Goal: Book appointment/travel/reservation

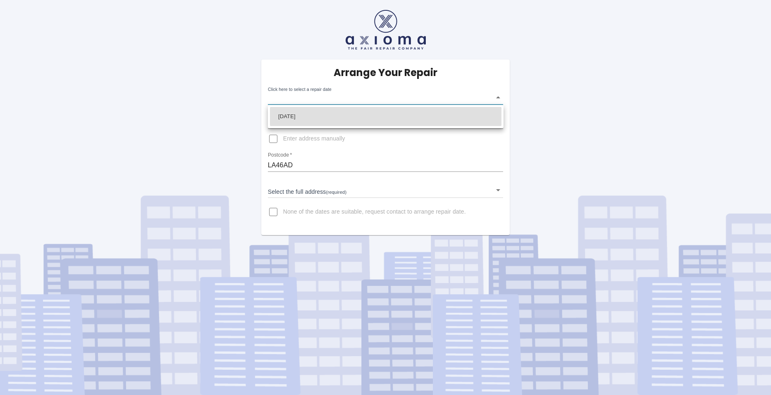
click at [496, 96] on body "Arrange Your Repair Click here to select a repair date ​ Phone Number   * 07861…" at bounding box center [385, 197] width 771 height 395
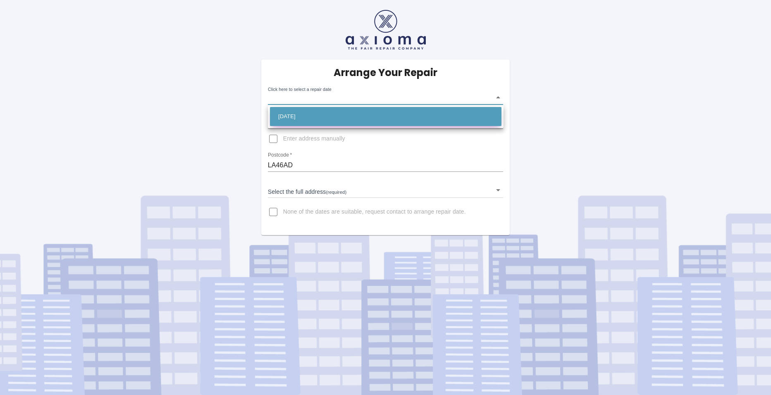
click at [487, 120] on li "[DATE]" at bounding box center [386, 116] width 232 height 19
type input "[DATE]T00:00:00.000Z"
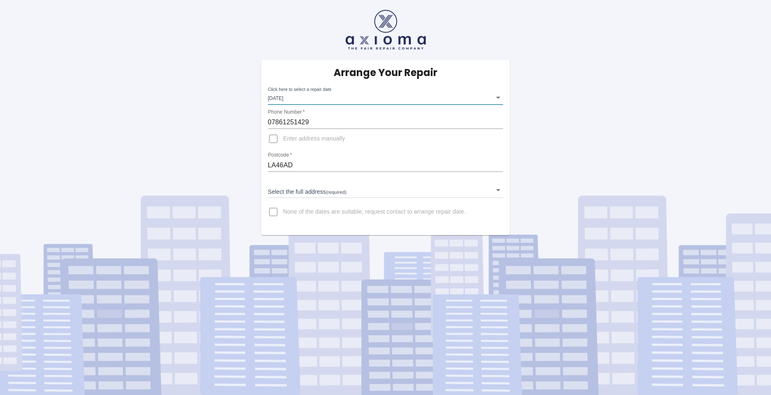
click at [275, 140] on input "Enter address manually" at bounding box center [273, 139] width 20 height 20
checkbox input "true"
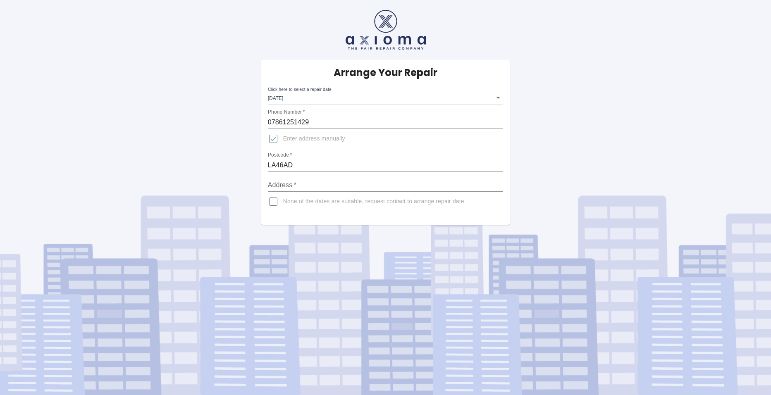
click at [274, 183] on input "Address   *" at bounding box center [386, 185] width 236 height 13
type input "FLAT [STREET_ADDRESS]"
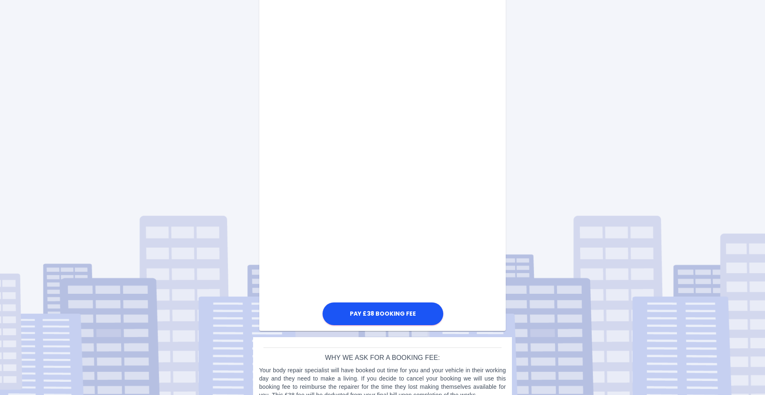
scroll to position [331, 0]
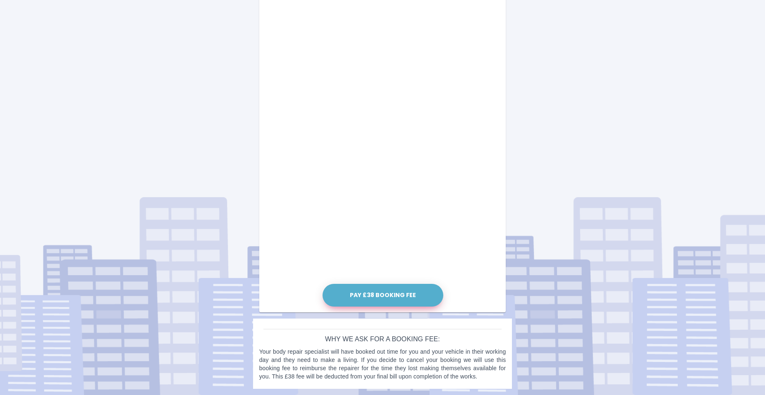
click at [393, 294] on button "Pay £38 Booking Fee" at bounding box center [383, 295] width 121 height 23
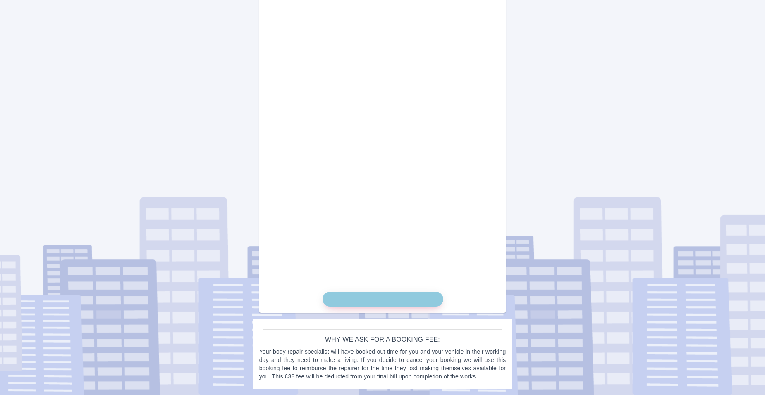
scroll to position [323, 0]
